Goal: Information Seeking & Learning: Get advice/opinions

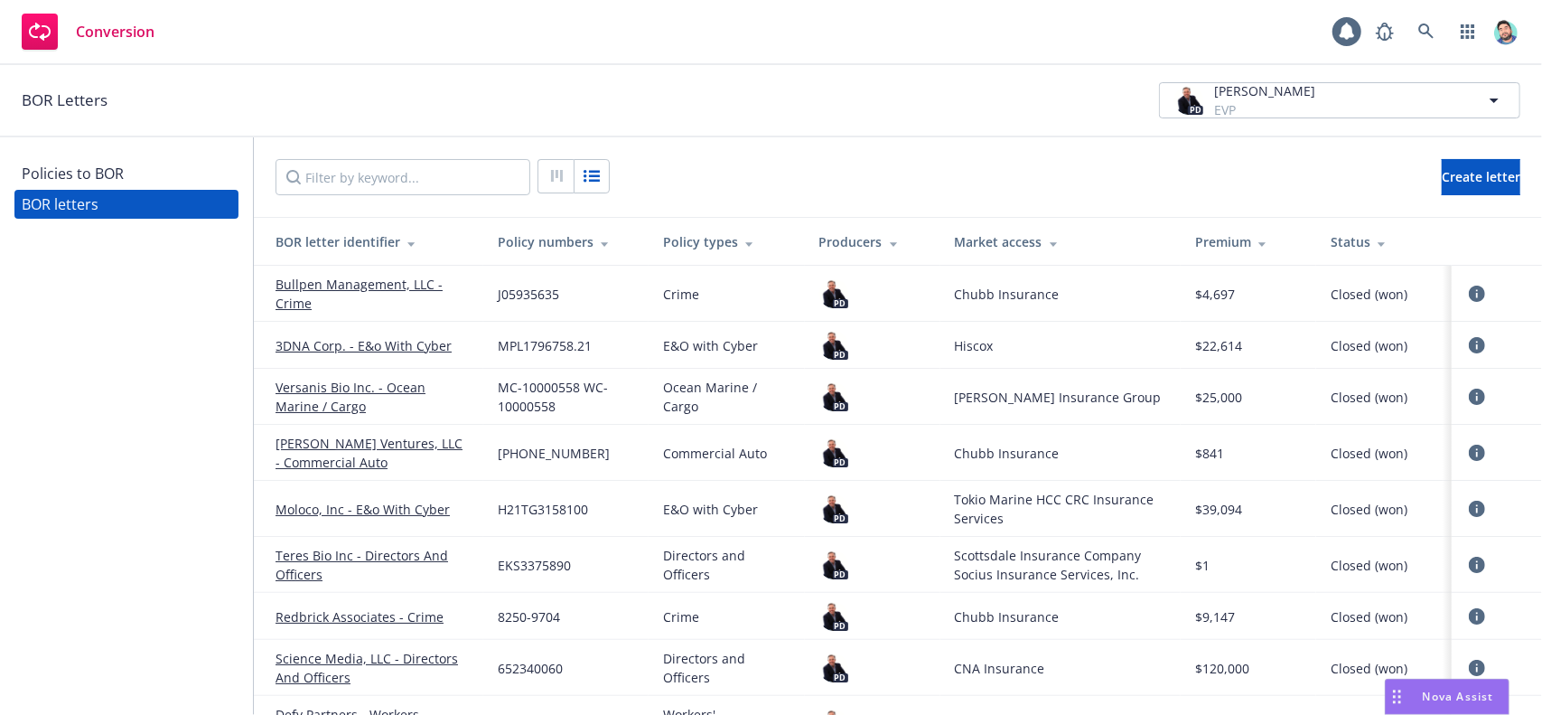
click at [106, 176] on div "Policies to BOR" at bounding box center [73, 173] width 102 height 29
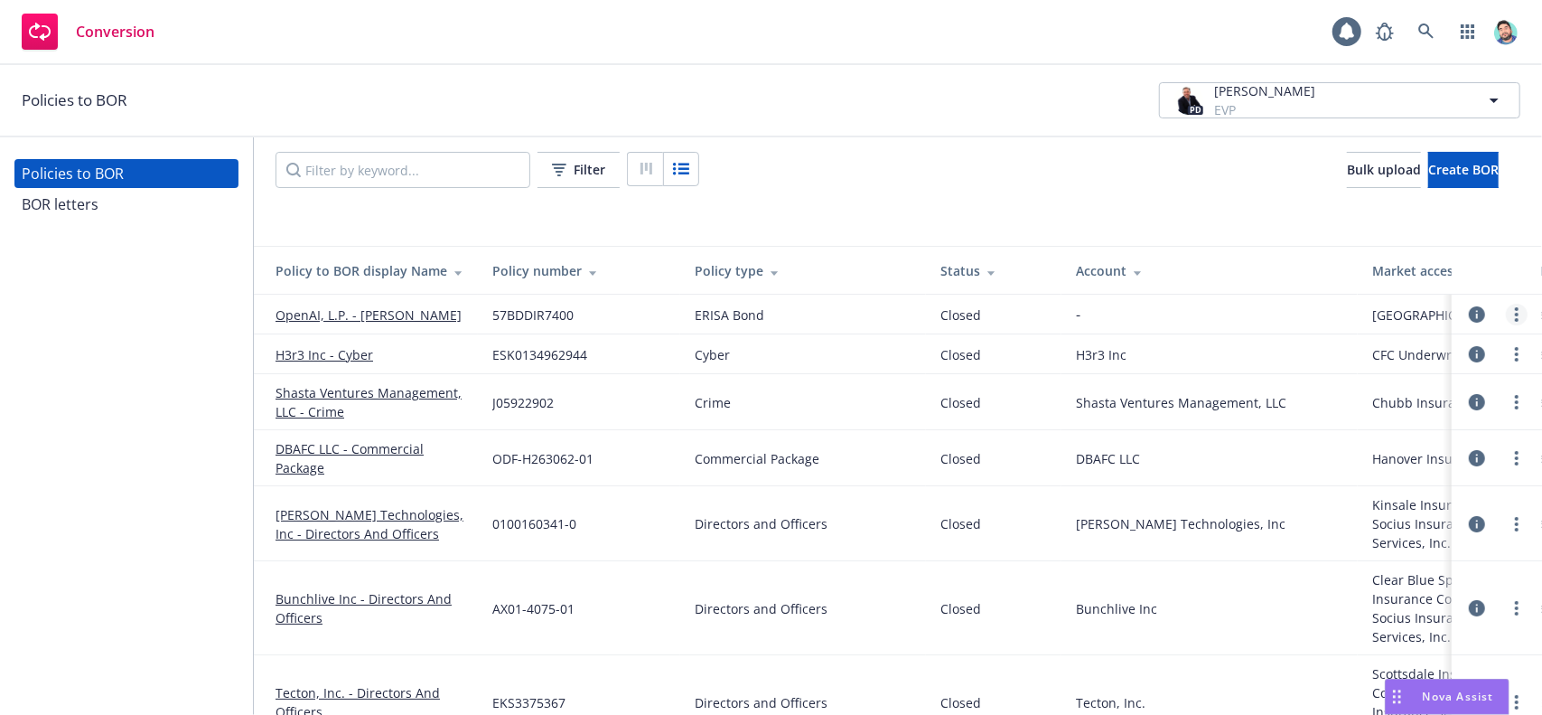
click at [1508, 314] on link "more" at bounding box center [1517, 315] width 22 height 22
click at [1460, 353] on link "Edit policy to BOR" at bounding box center [1430, 351] width 165 height 36
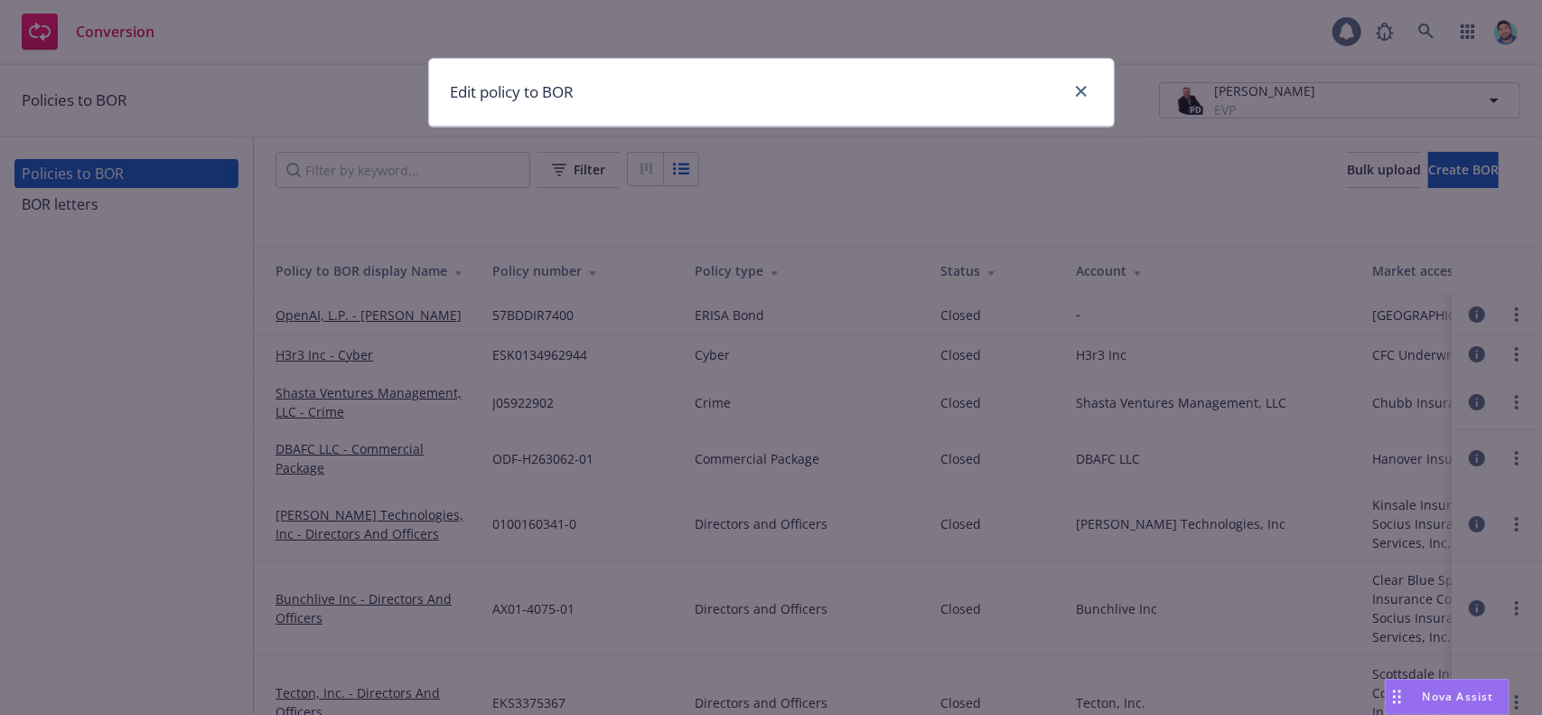
select select "ERISA_BOND"
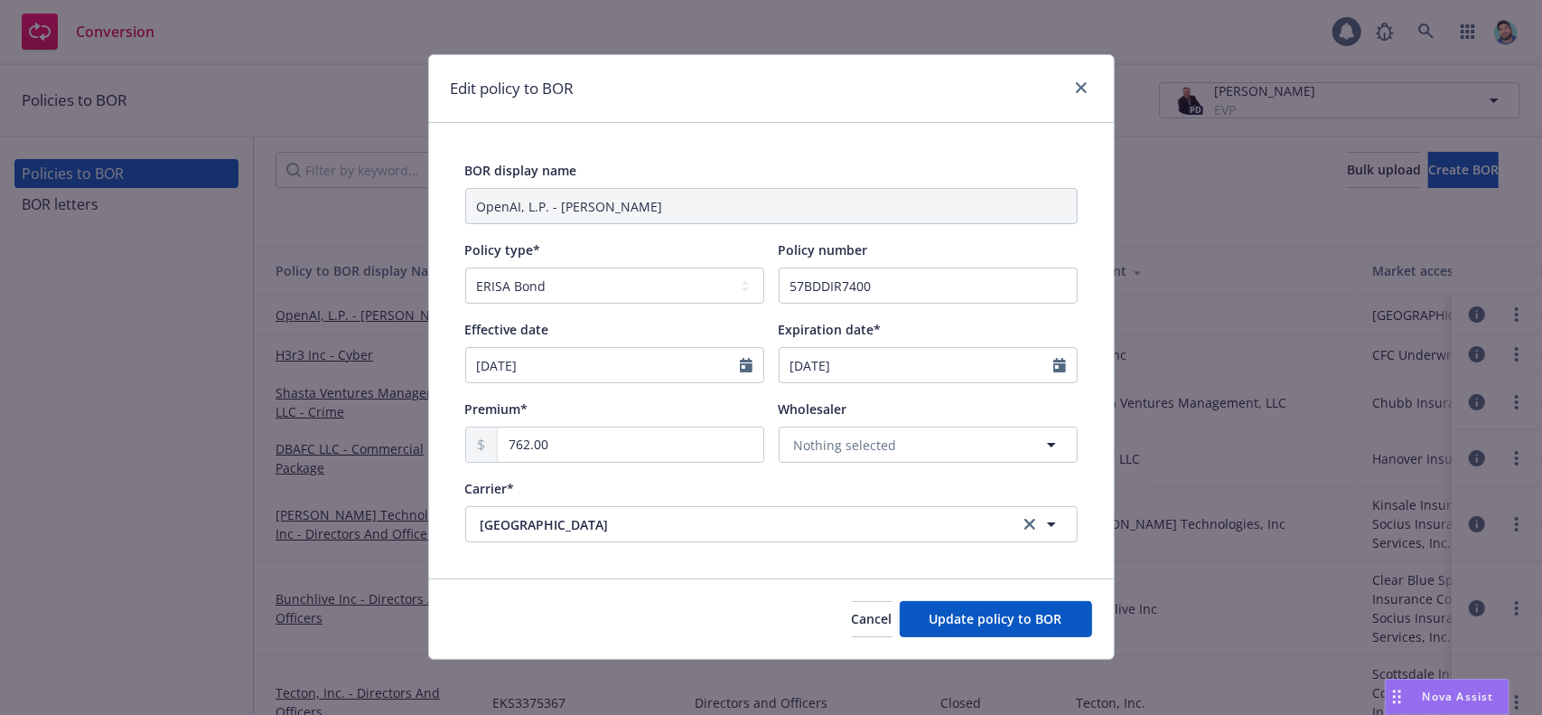
scroll to position [5, 0]
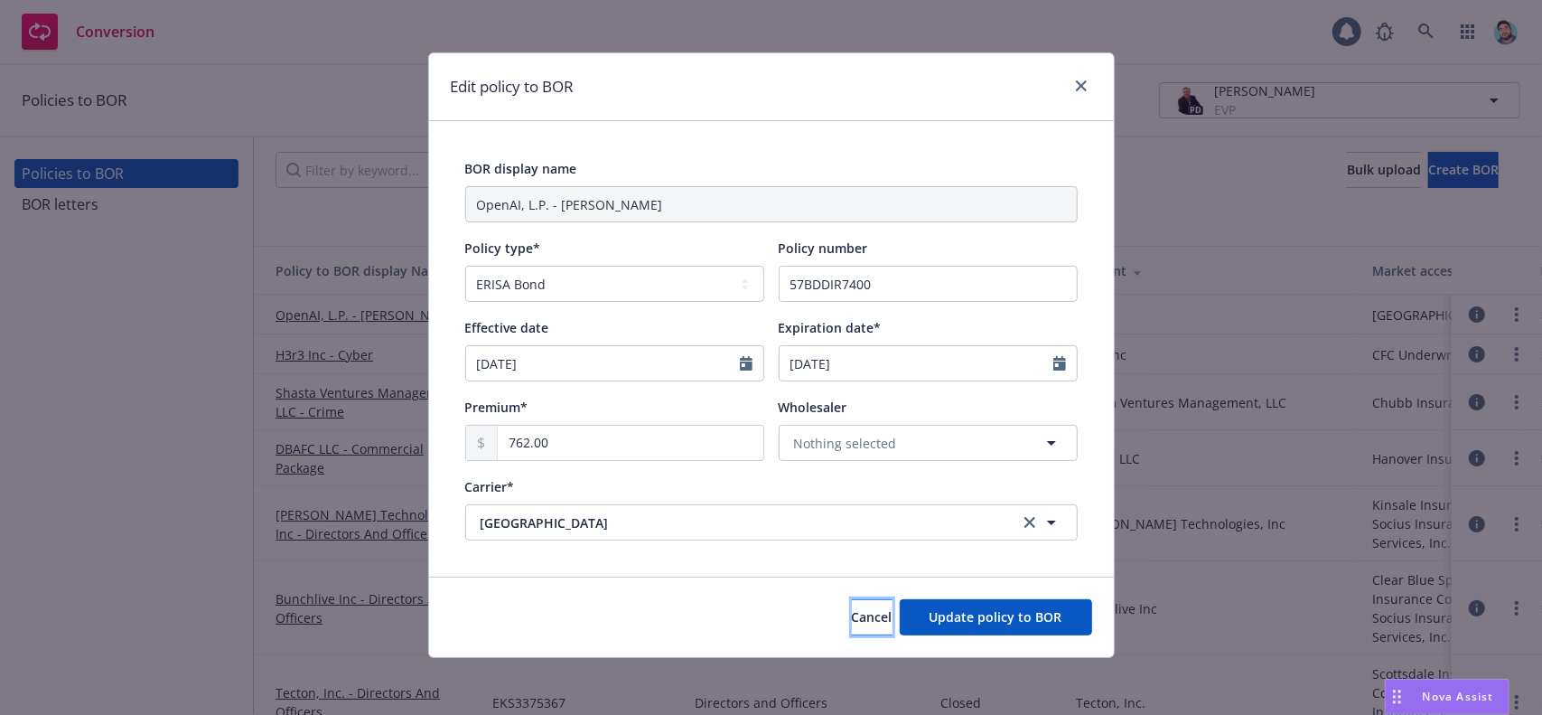
click at [852, 615] on span "Cancel" at bounding box center [872, 616] width 41 height 17
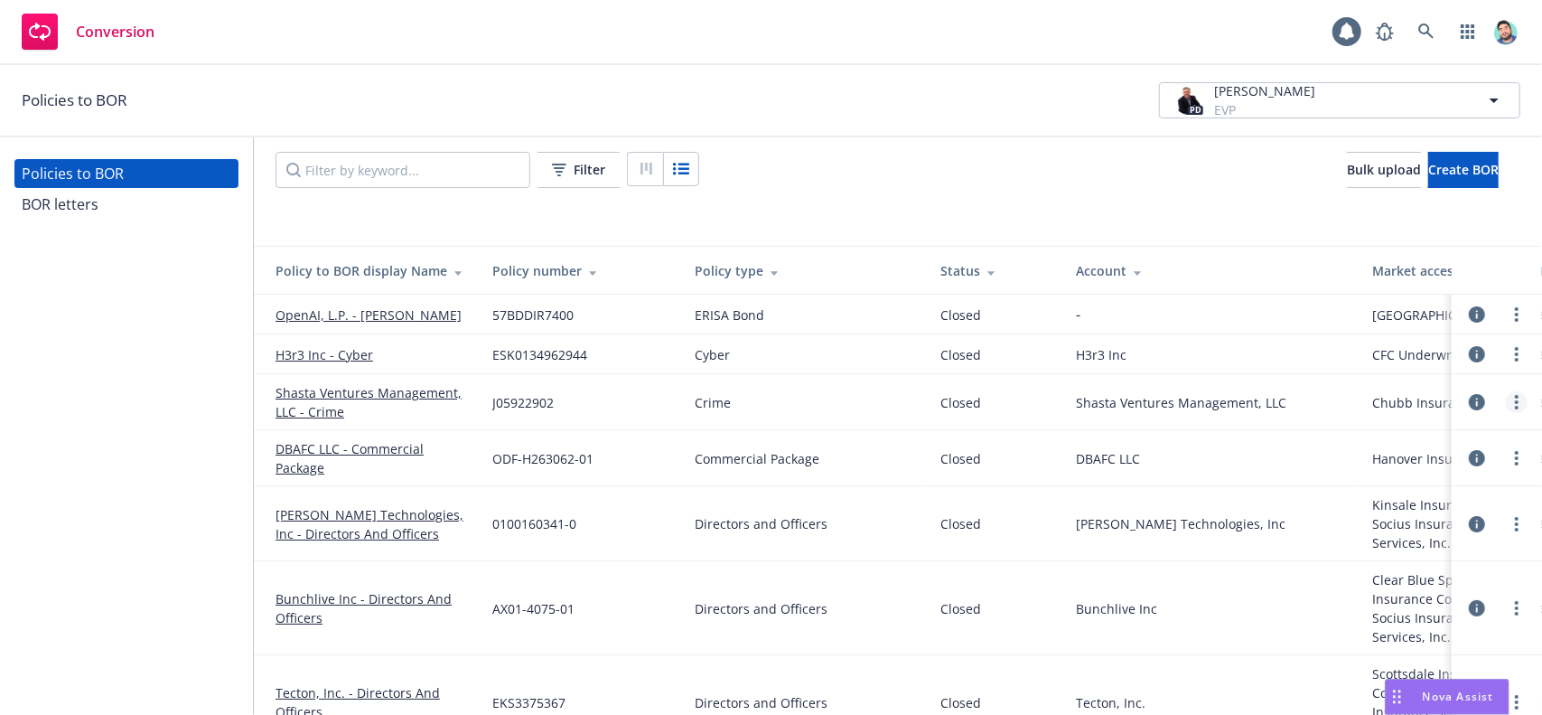
click at [1506, 402] on link "more" at bounding box center [1517, 402] width 22 height 22
click at [1469, 398] on icon at bounding box center [1477, 402] width 16 height 16
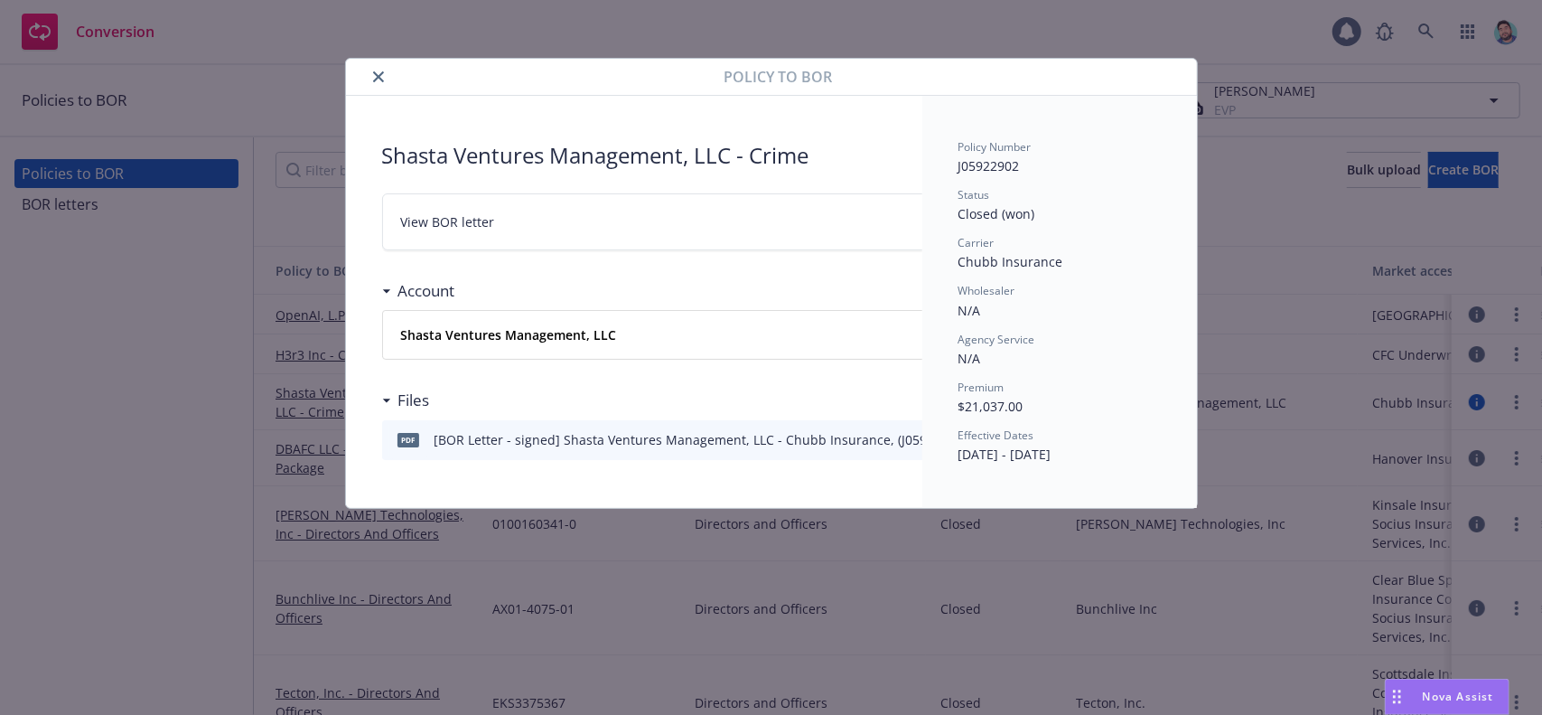
click at [1464, 398] on div "Policy to BOR Shasta Ventures Management, LLC - Crime View BOR letter Account S…" at bounding box center [771, 357] width 1542 height 715
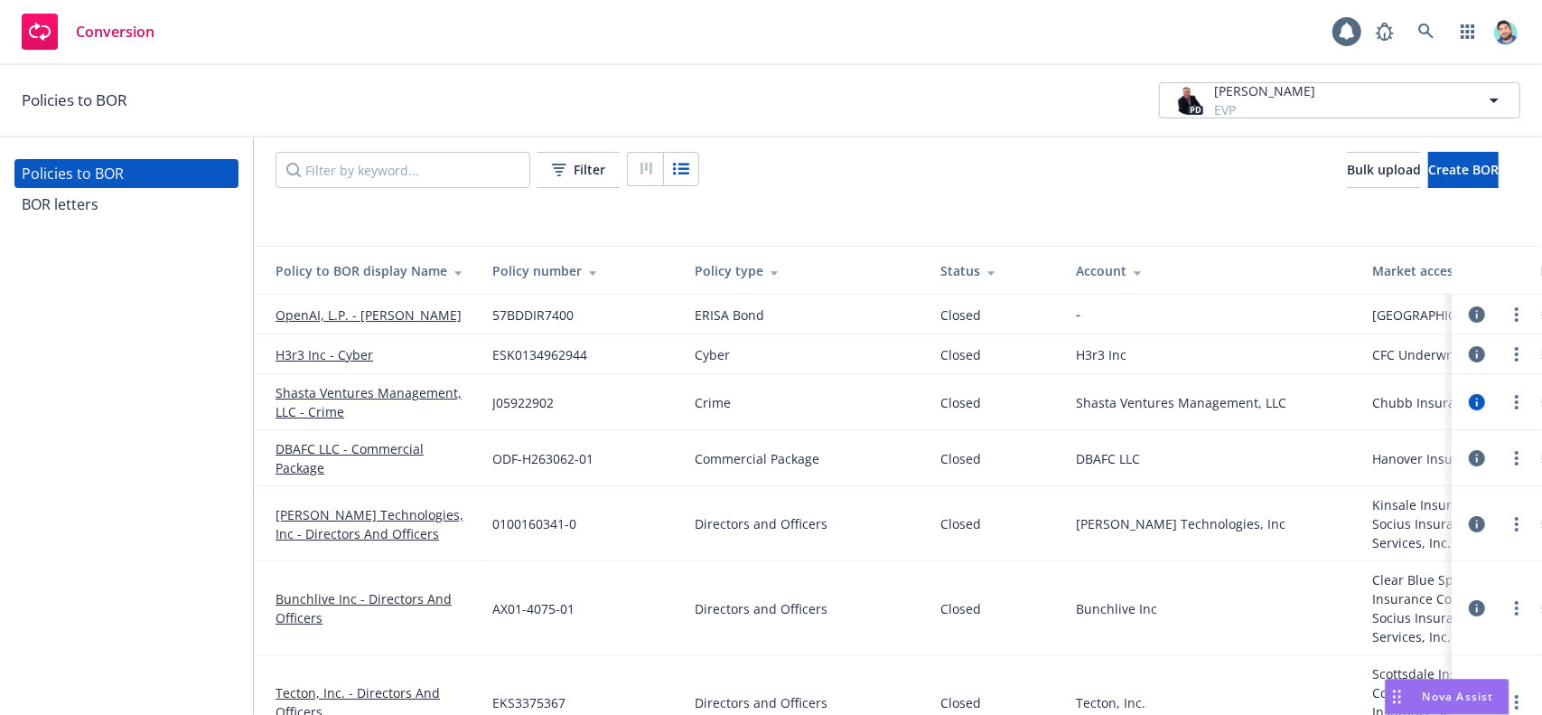
click at [1469, 403] on icon at bounding box center [1477, 402] width 16 height 16
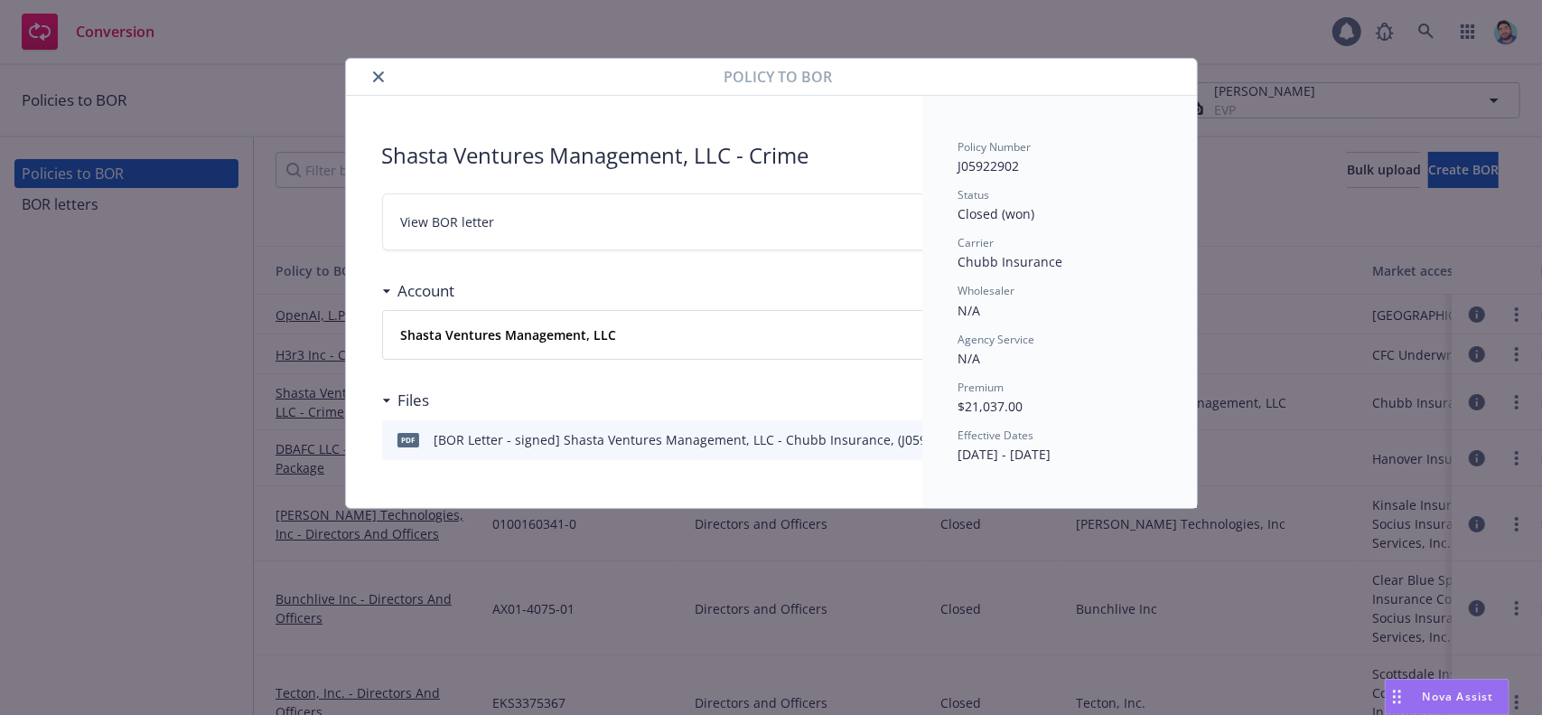
click at [407, 290] on h3 "Account" at bounding box center [426, 290] width 57 height 23
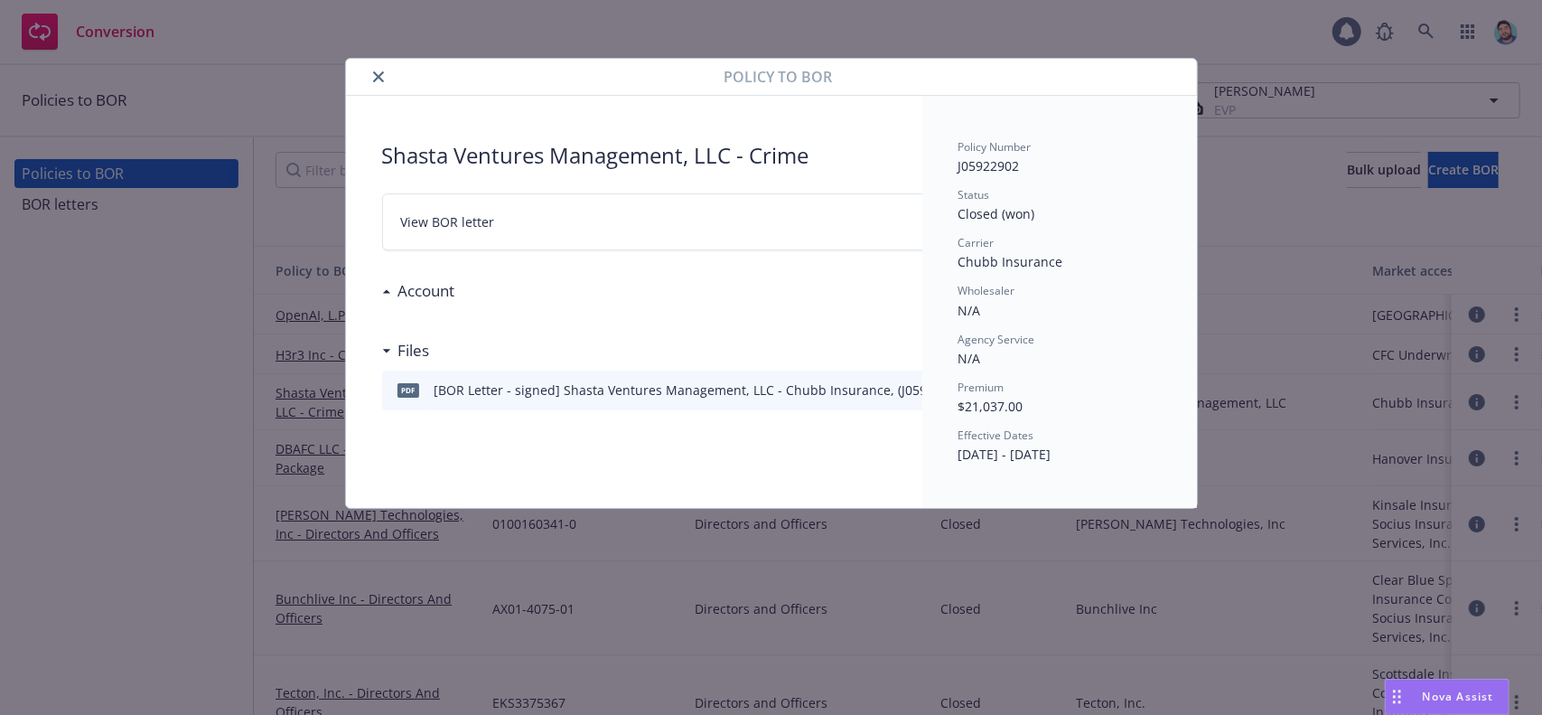
click at [407, 290] on h3 "Account" at bounding box center [426, 290] width 57 height 23
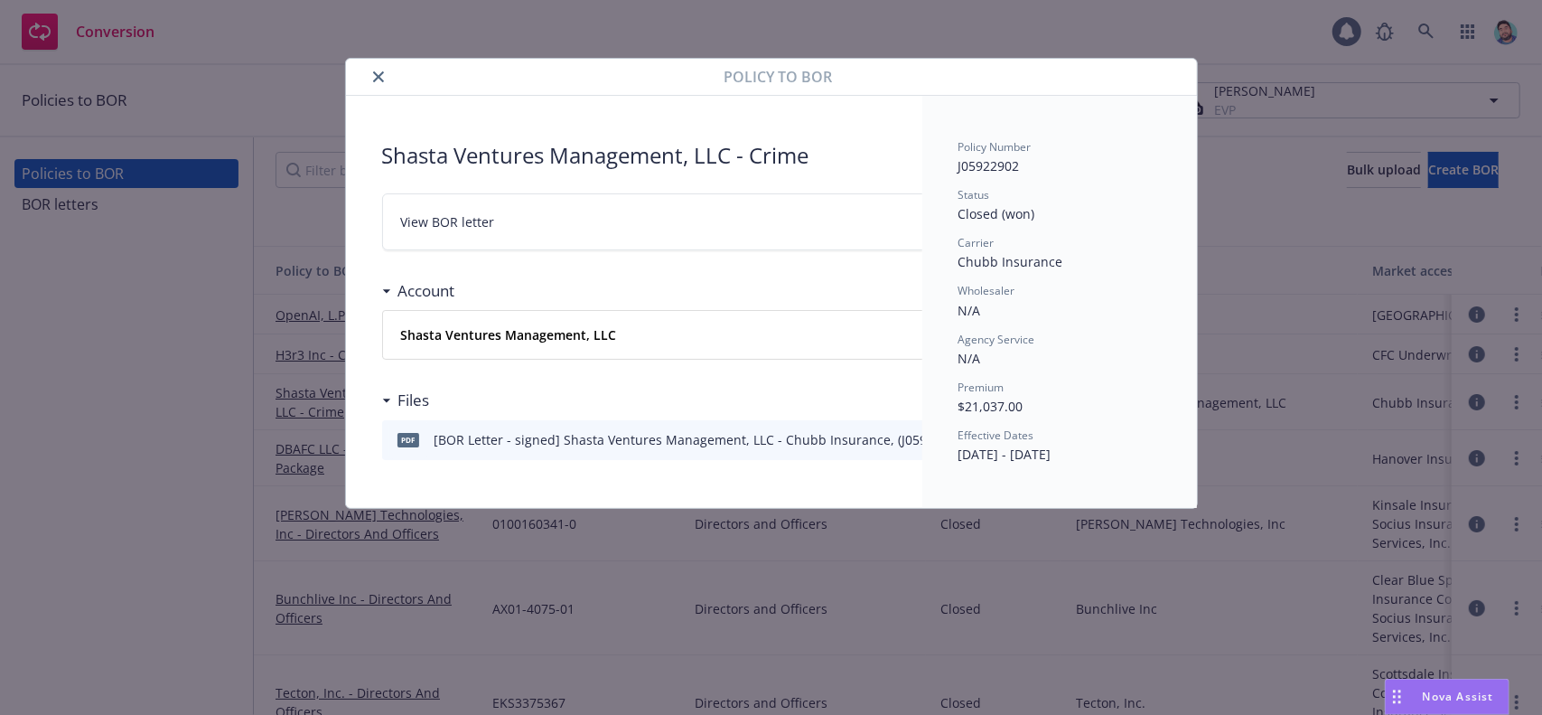
click at [405, 398] on h3 "Files" at bounding box center [414, 400] width 32 height 23
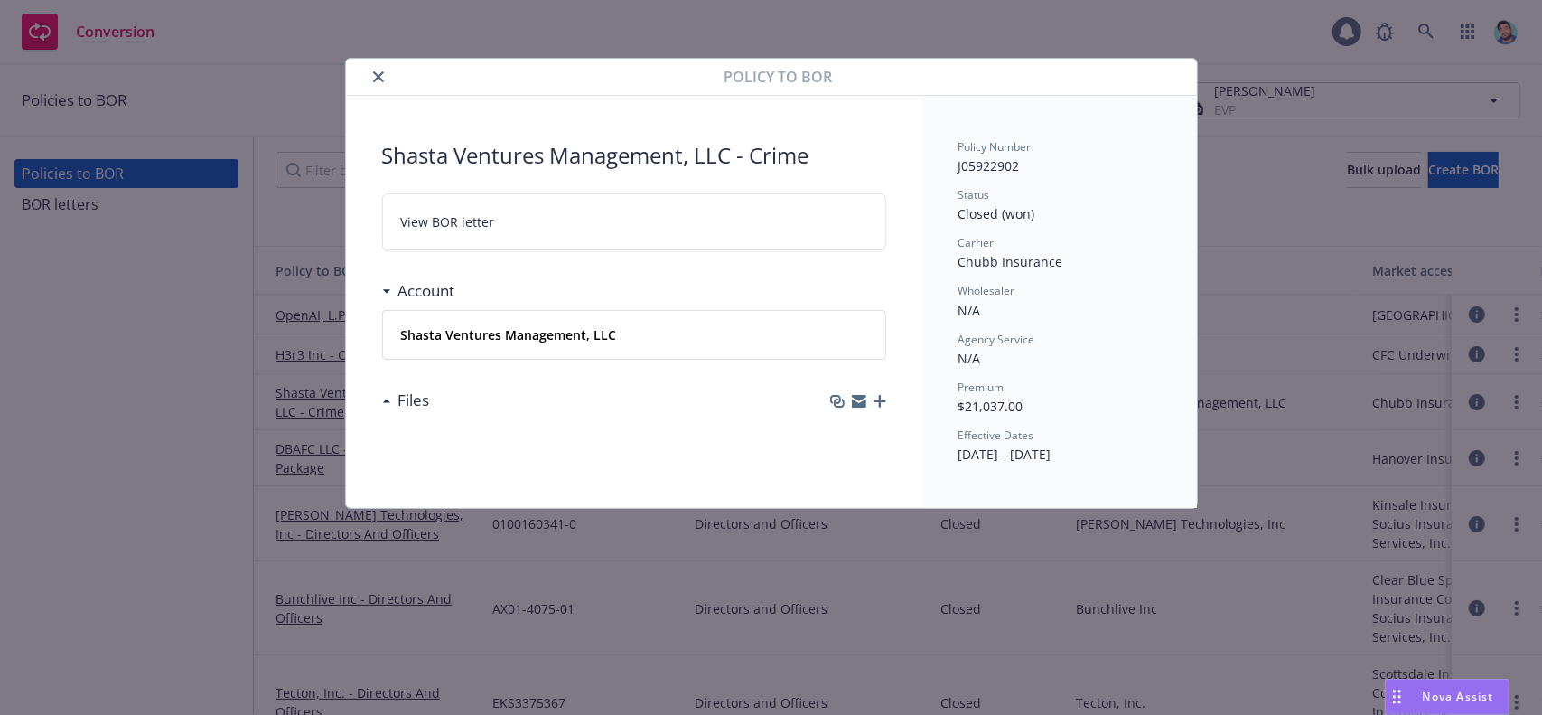
click at [405, 398] on h3 "Files" at bounding box center [414, 400] width 32 height 23
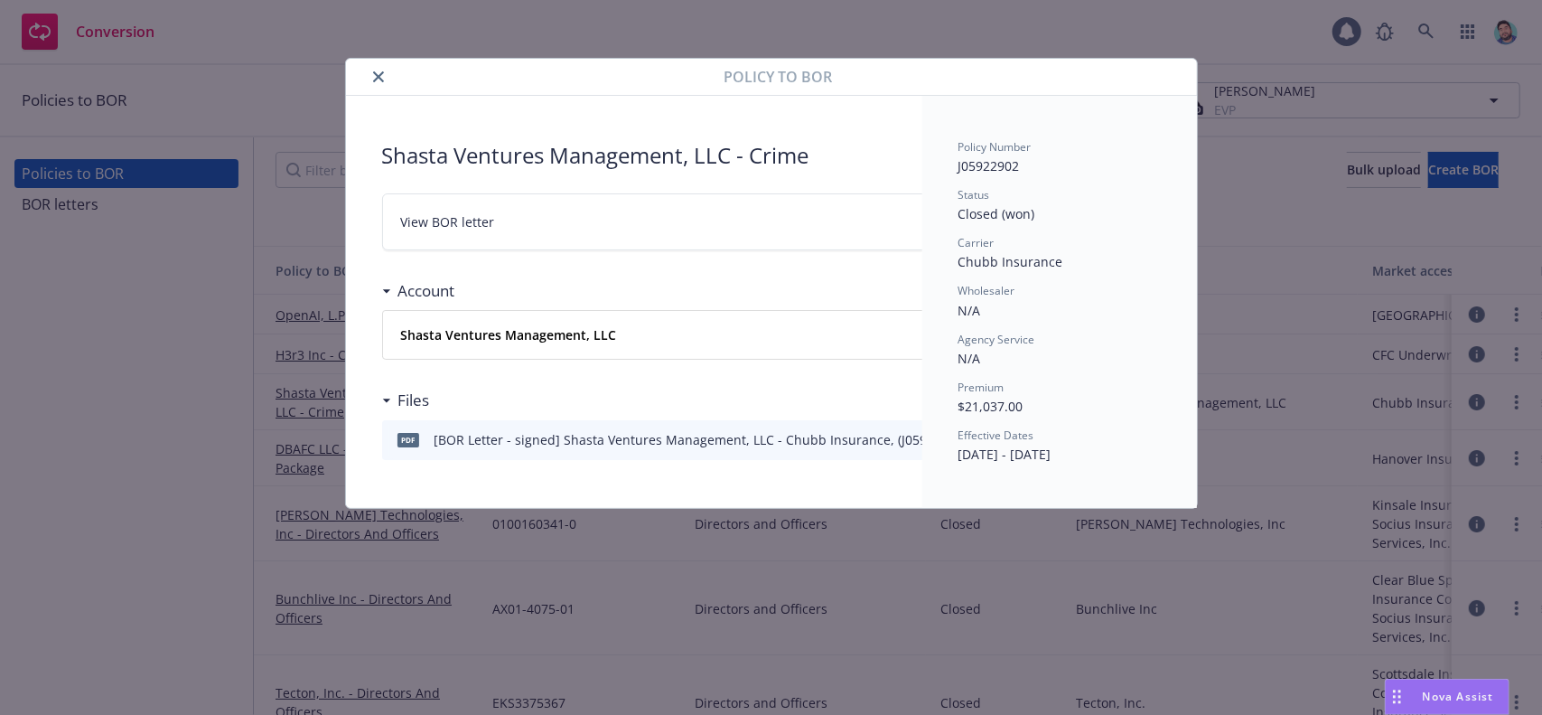
click at [457, 206] on link "View BOR letter" at bounding box center [775, 221] width 786 height 57
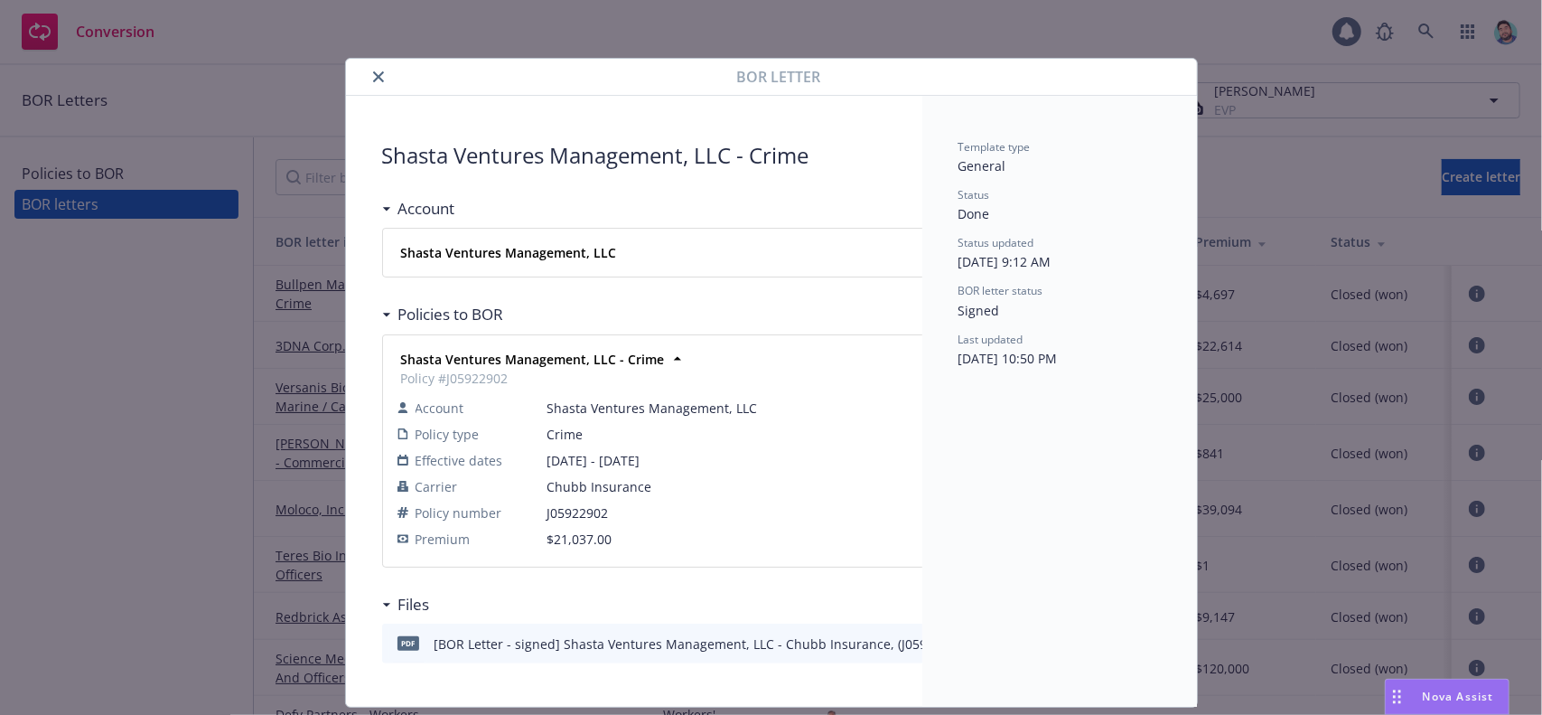
click at [691, 645] on div "[BOR Letter - signed] Shasta Ventures Management, LLC - Chubb Insurance, (J0592…" at bounding box center [772, 643] width 674 height 19
click at [405, 642] on span "pdf" at bounding box center [409, 643] width 22 height 14
click at [470, 642] on div "[BOR Letter - signed] Shasta Ventures Management, LLC - Chubb Insurance, (J0592…" at bounding box center [772, 643] width 674 height 19
click at [373, 73] on icon "close" at bounding box center [378, 76] width 11 height 11
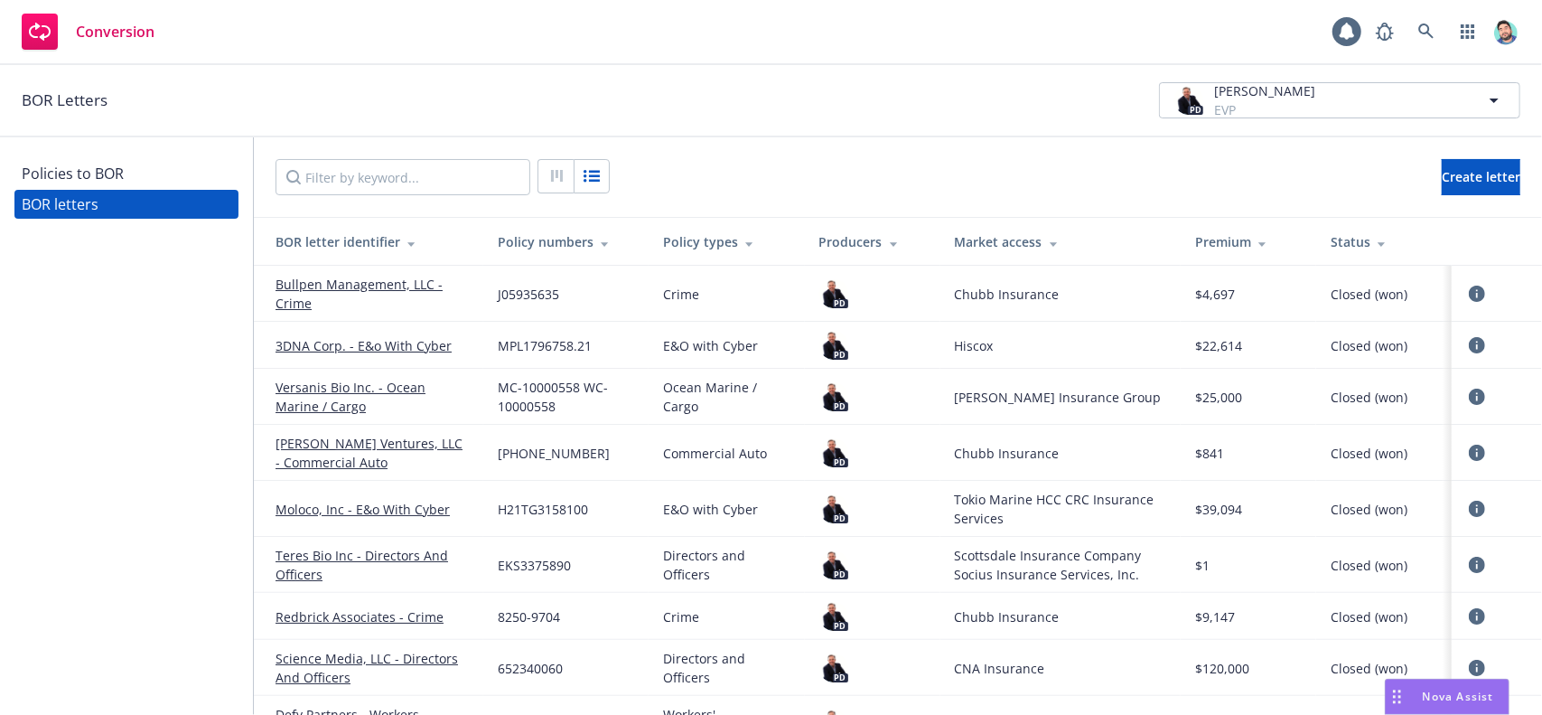
click at [90, 173] on div "Policies to BOR" at bounding box center [73, 173] width 102 height 29
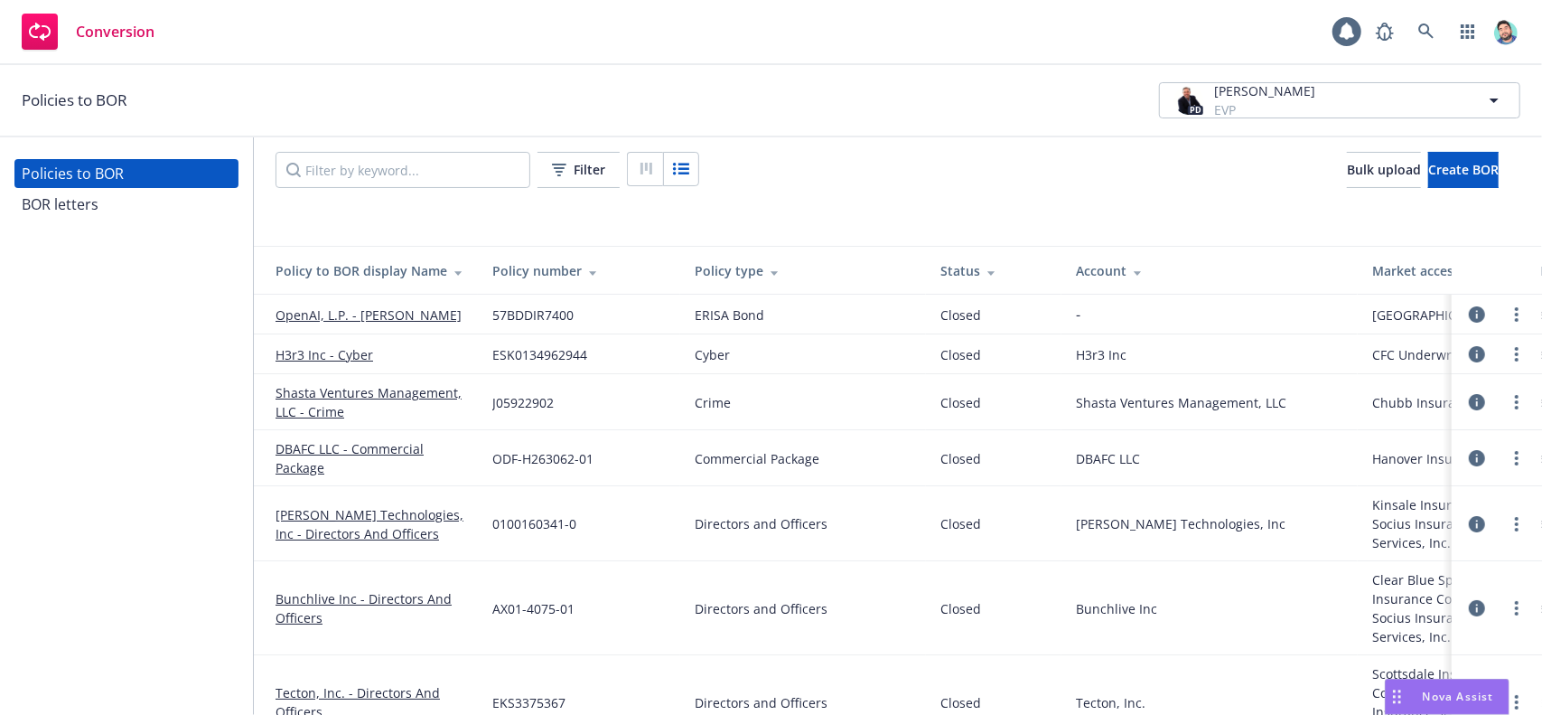
click at [114, 203] on div "BOR letters" at bounding box center [127, 204] width 210 height 29
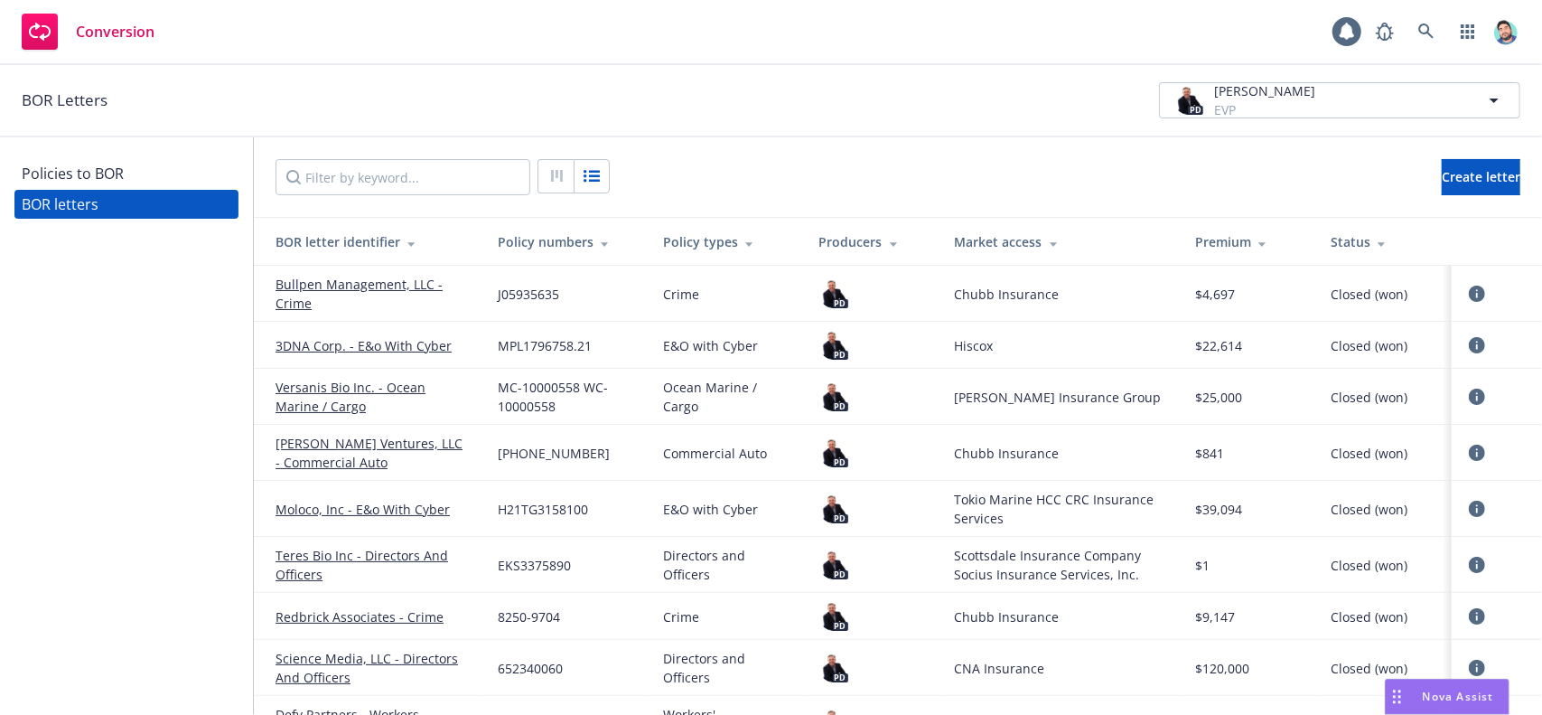
click at [416, 386] on link "Versanis Bio Inc. - Ocean Marine / Cargo" at bounding box center [372, 397] width 193 height 38
click at [1469, 397] on icon at bounding box center [1477, 397] width 16 height 16
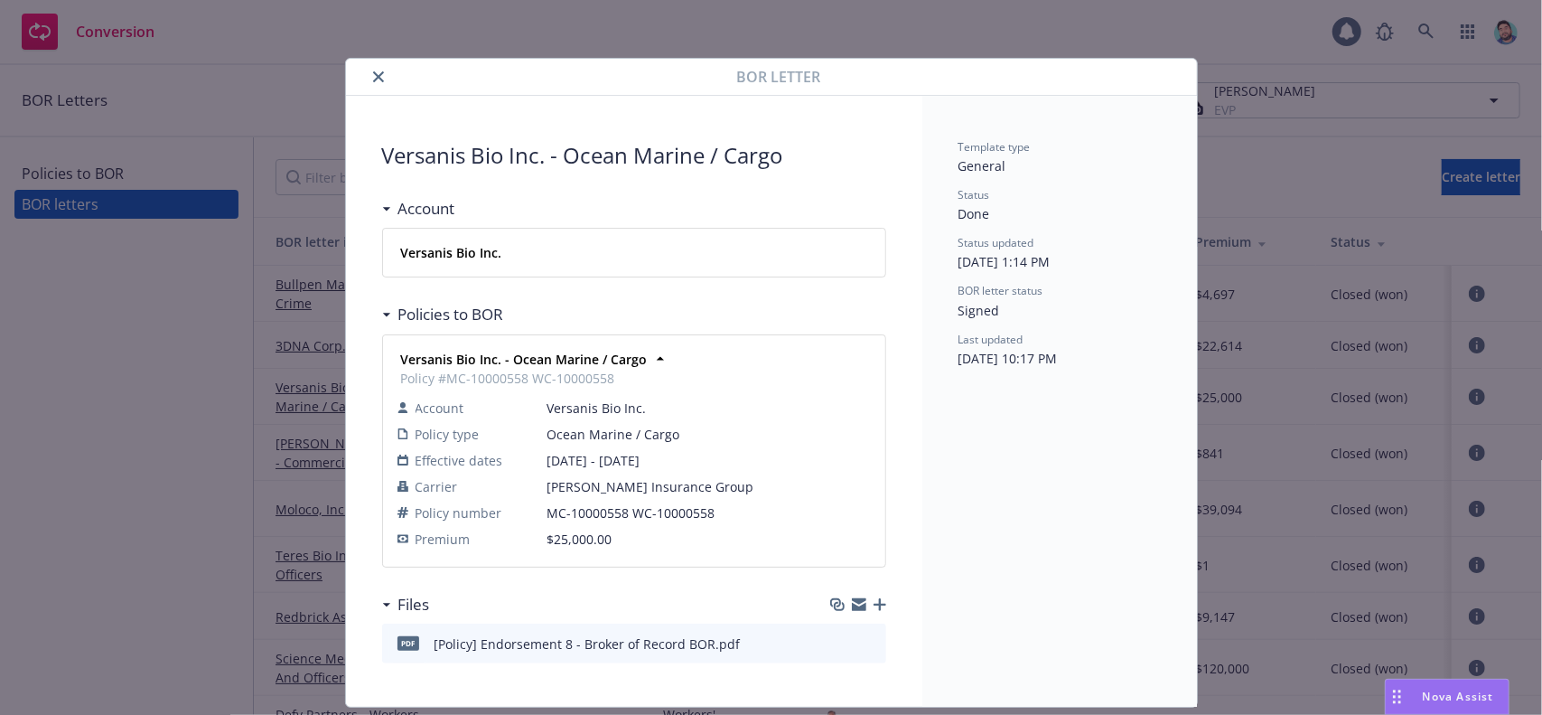
click at [862, 642] on icon "preview file" at bounding box center [869, 642] width 16 height 13
click at [373, 73] on icon "close" at bounding box center [378, 76] width 11 height 11
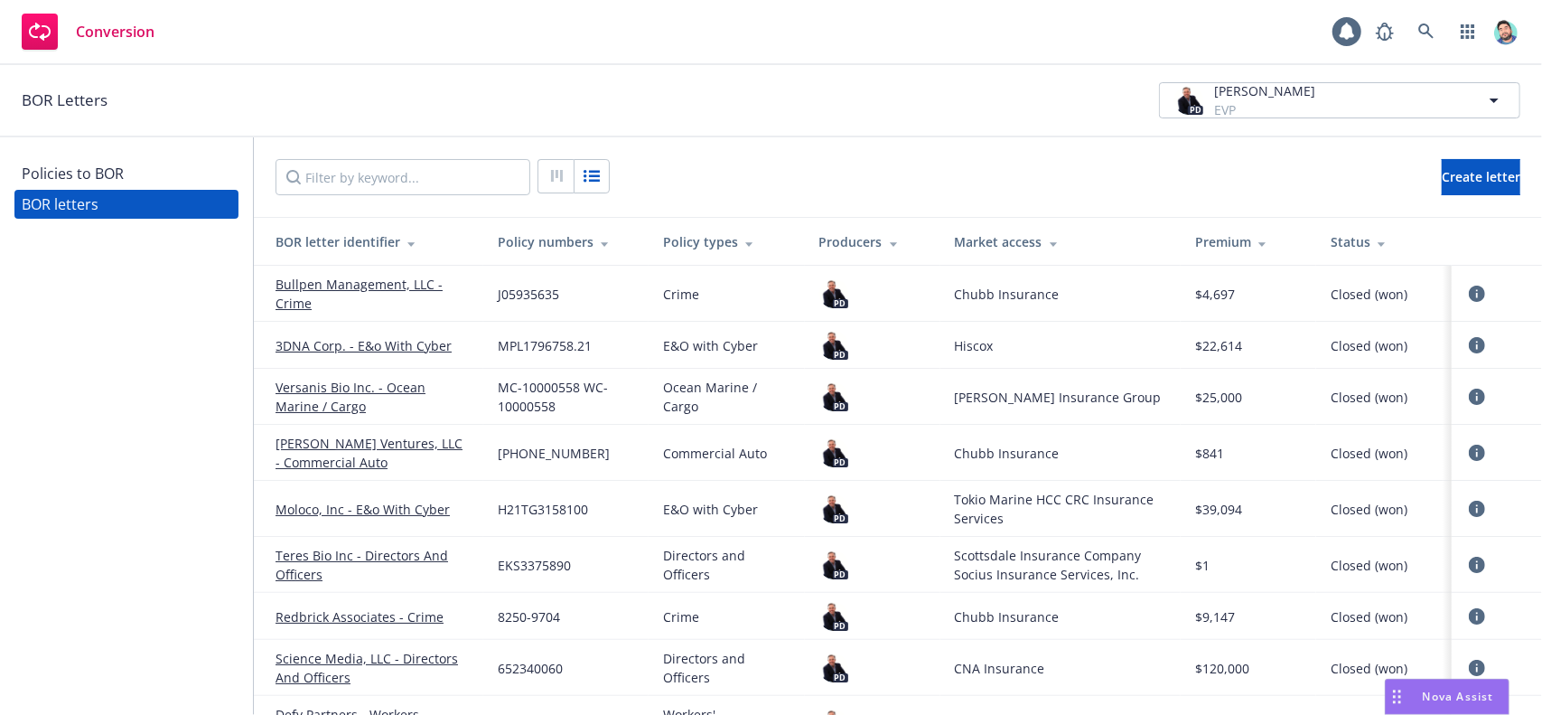
click at [367, 561] on link "Teres Bio Inc - Directors And Officers" at bounding box center [372, 565] width 193 height 38
click at [385, 553] on link "Teres Bio Inc - Directors And Officers" at bounding box center [372, 565] width 193 height 38
click at [375, 612] on link "Redbrick Associates - Crime" at bounding box center [360, 616] width 168 height 19
click at [1469, 613] on icon at bounding box center [1477, 616] width 16 height 16
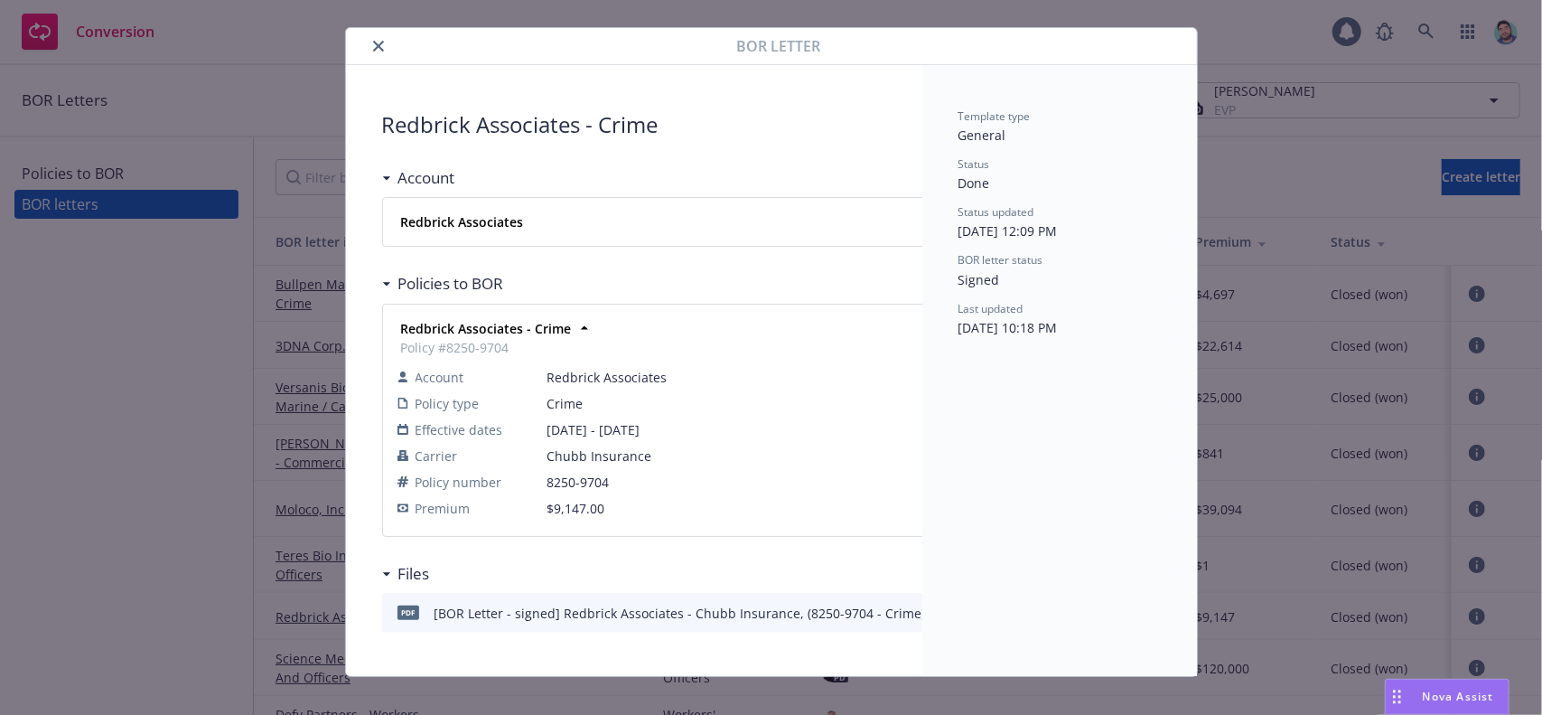
scroll to position [48, 0]
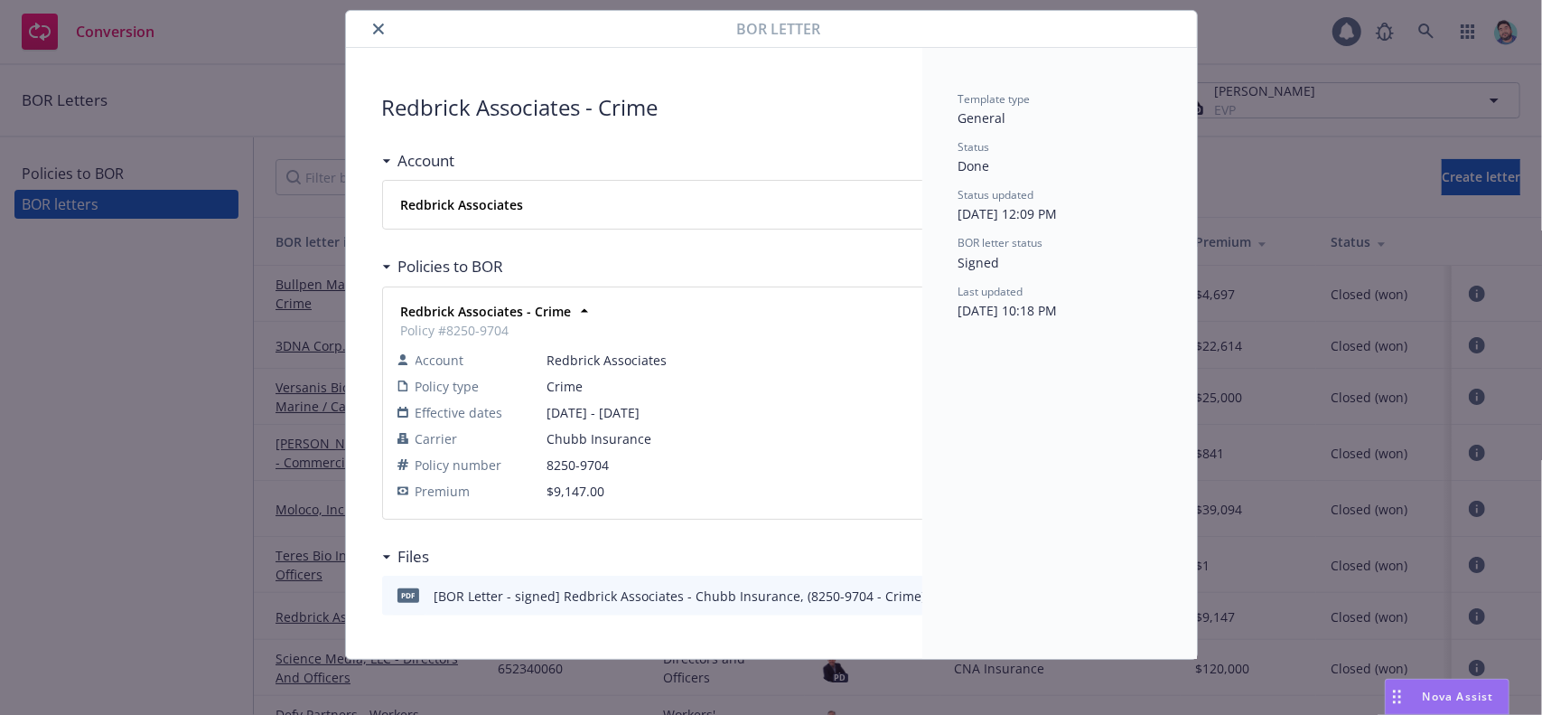
click at [679, 596] on div "[BOR Letter - signed] Redbrick Associates - Chubb Insurance, (8250-9704 - Crime…" at bounding box center [727, 595] width 585 height 19
click at [375, 31] on icon "close" at bounding box center [378, 28] width 11 height 11
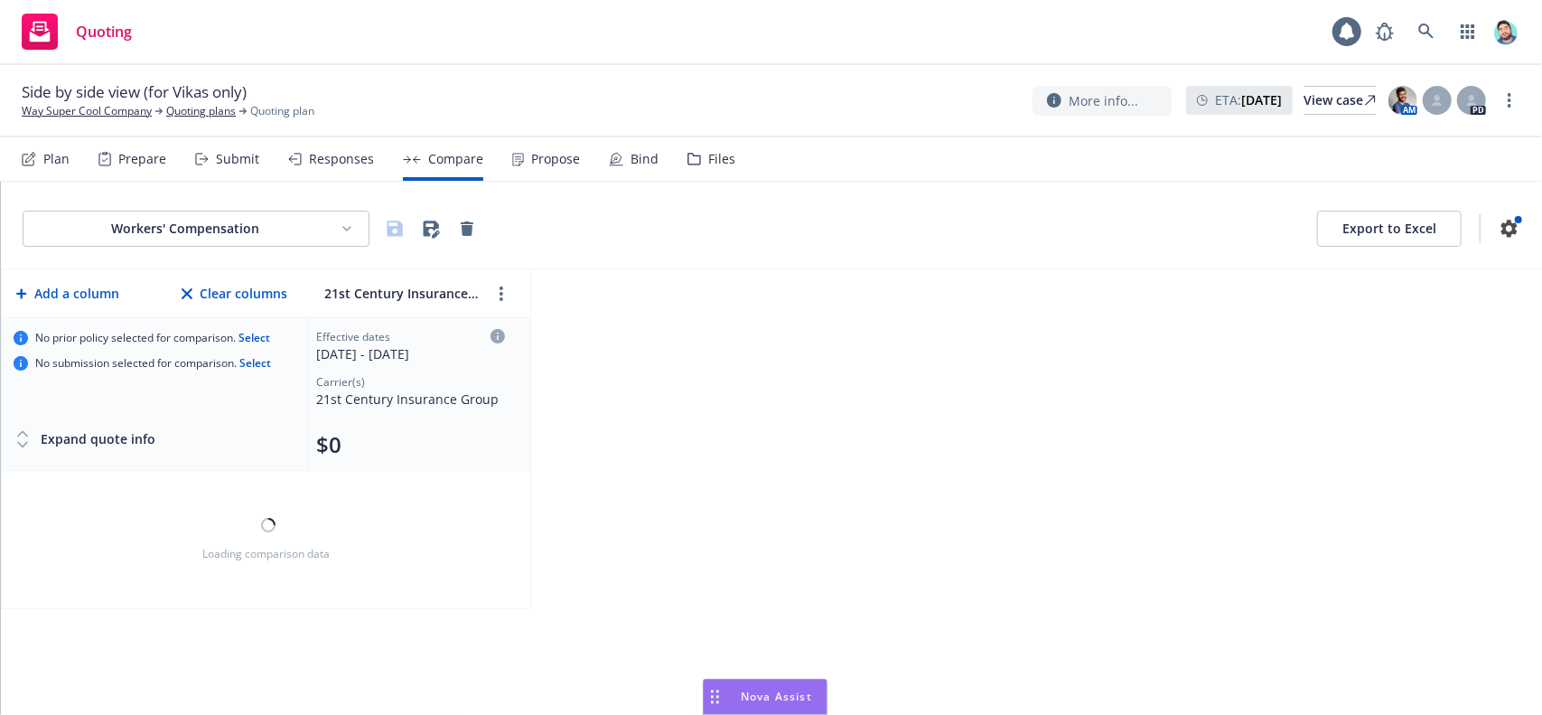
click at [711, 693] on icon "Drag to move" at bounding box center [715, 696] width 8 height 14
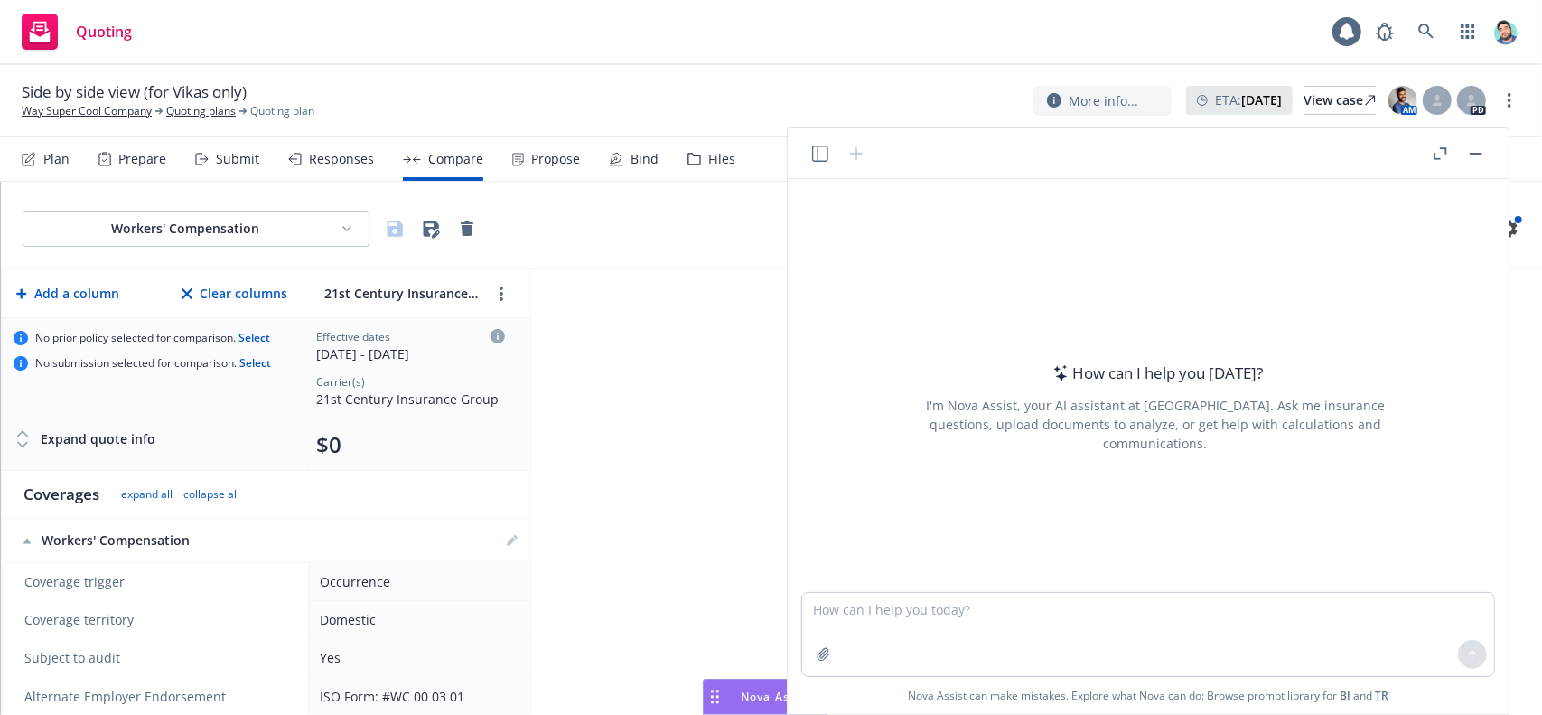
click at [820, 151] on icon "button" at bounding box center [820, 153] width 16 height 16
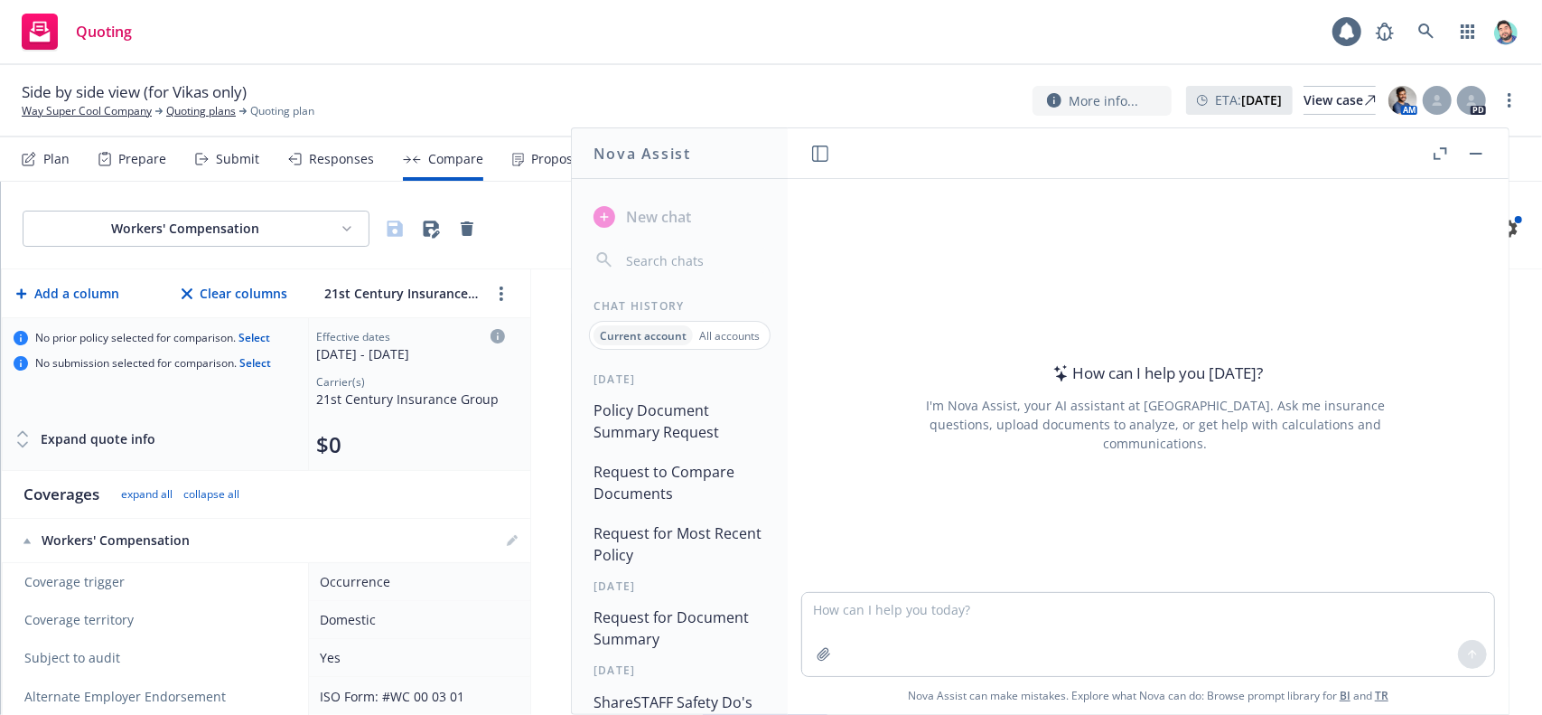
click at [652, 418] on button "Policy Document Summary Request" at bounding box center [679, 421] width 187 height 54
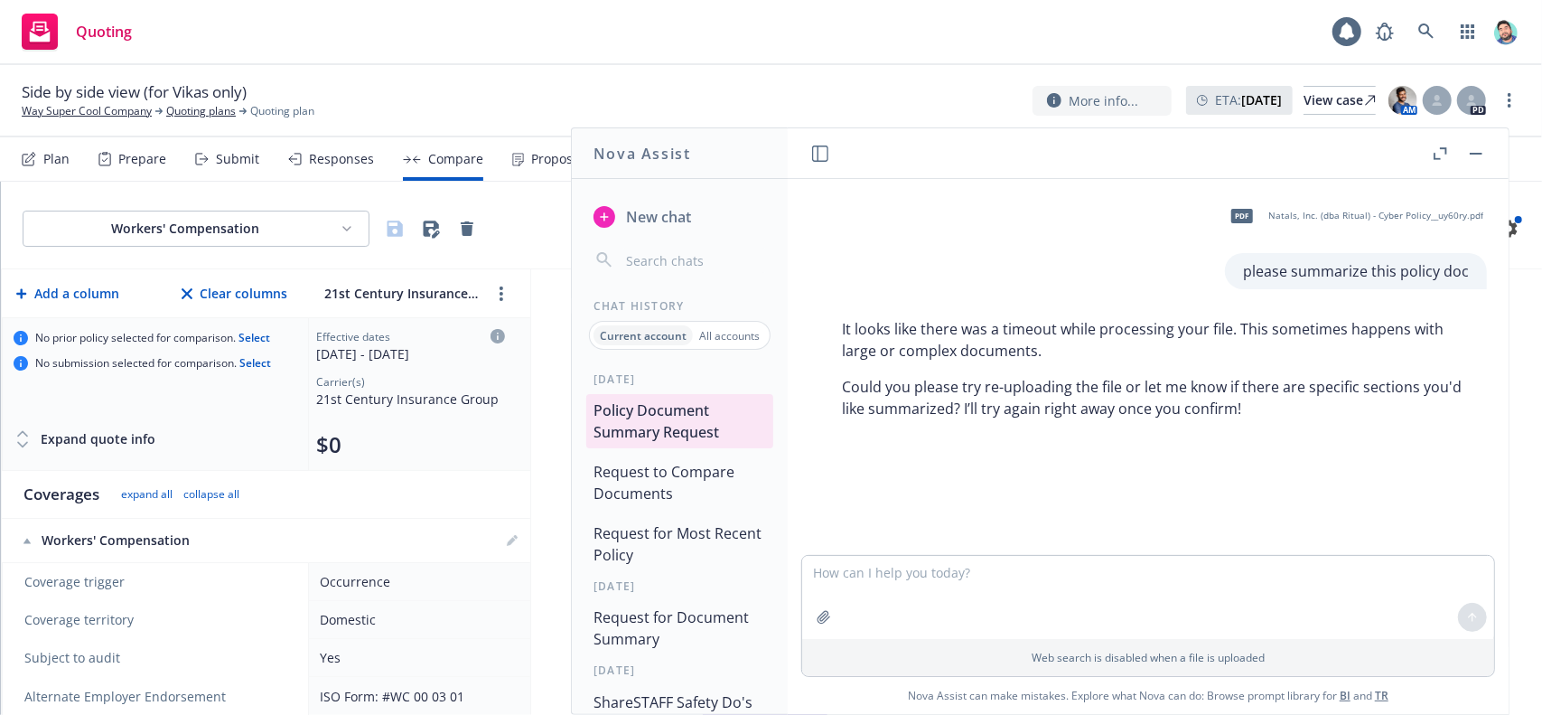
click at [675, 221] on span "New chat" at bounding box center [657, 217] width 69 height 22
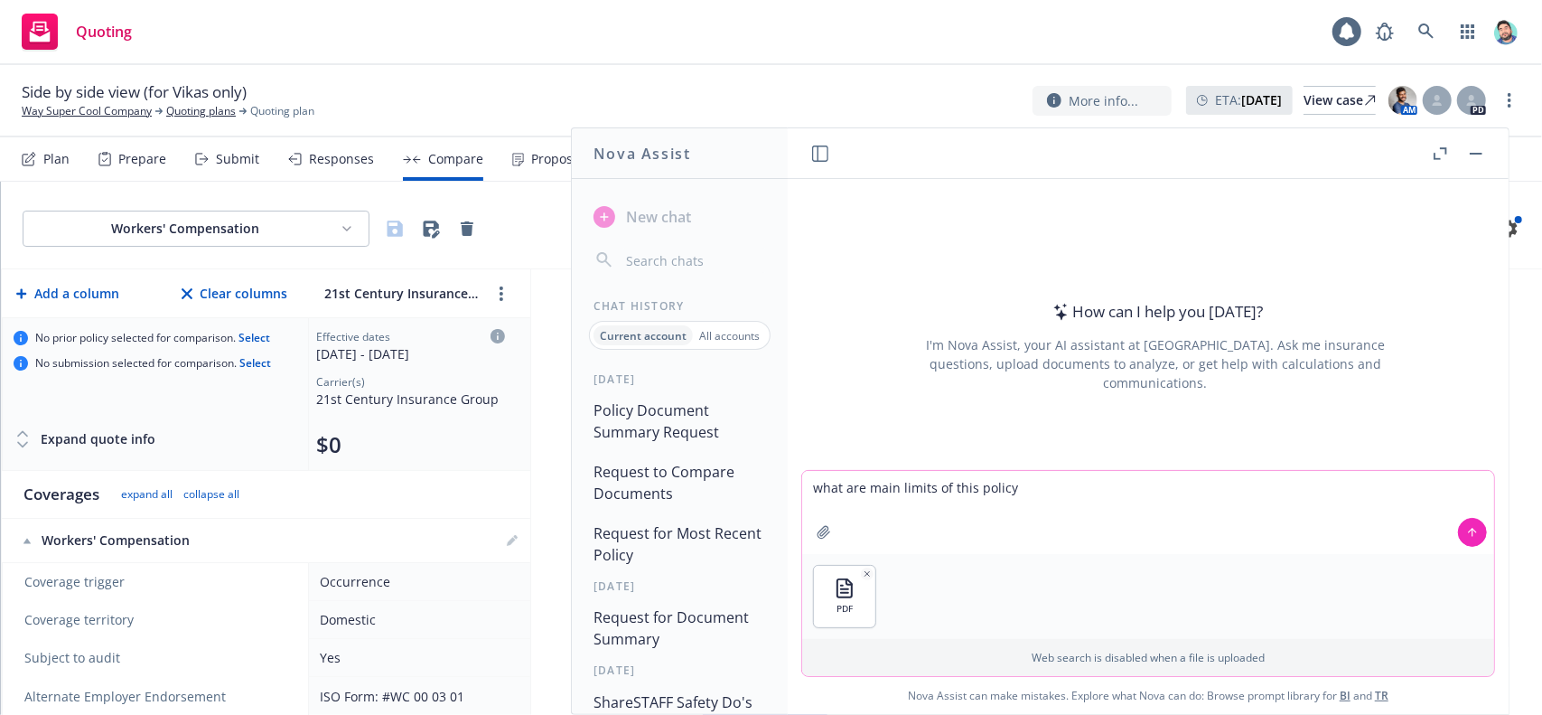
type textarea "what are main limits of this policy?"
